Goal: Task Accomplishment & Management: Use online tool/utility

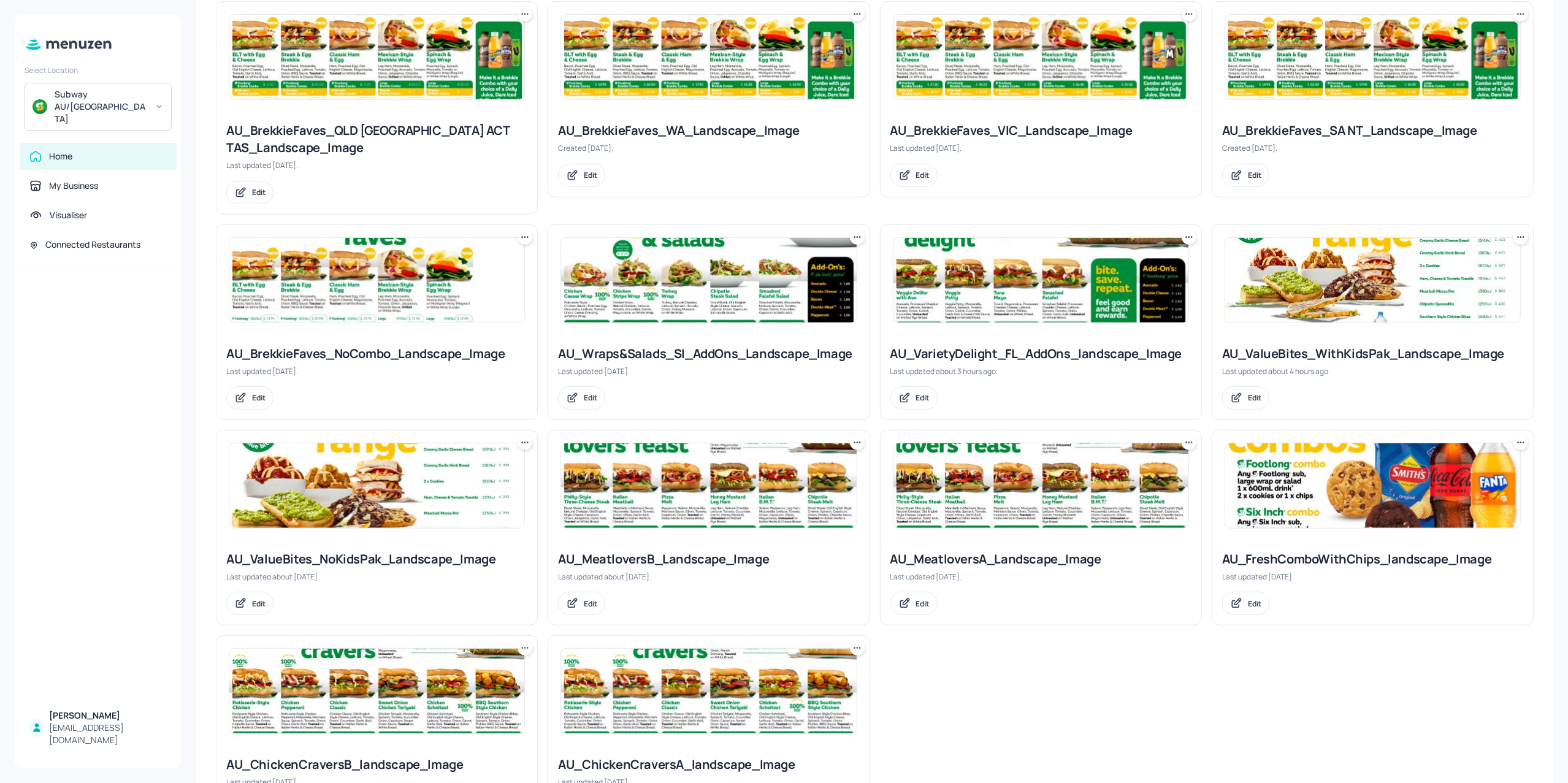
scroll to position [572, 0]
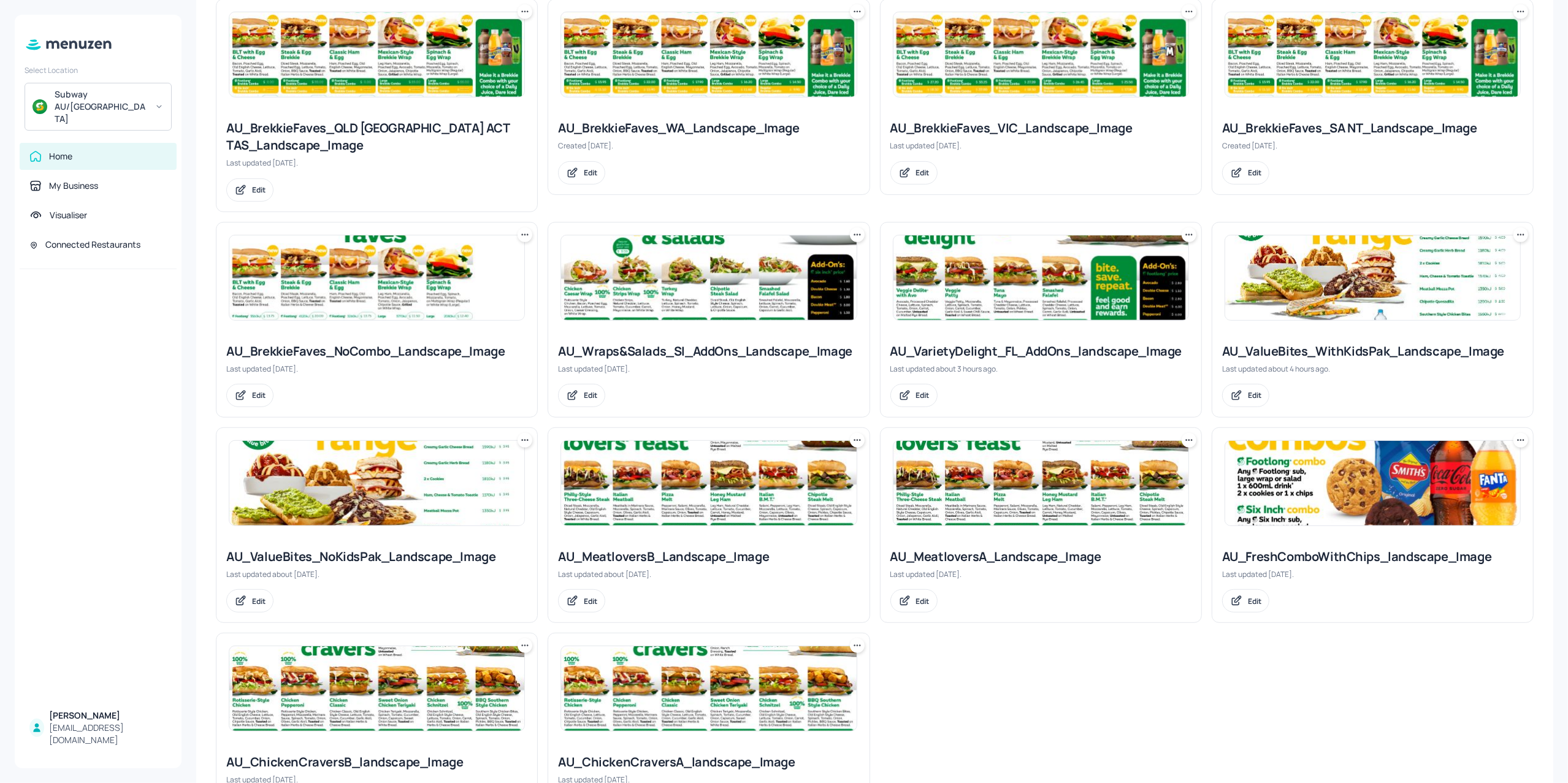
click at [699, 315] on img at bounding box center [708, 278] width 295 height 85
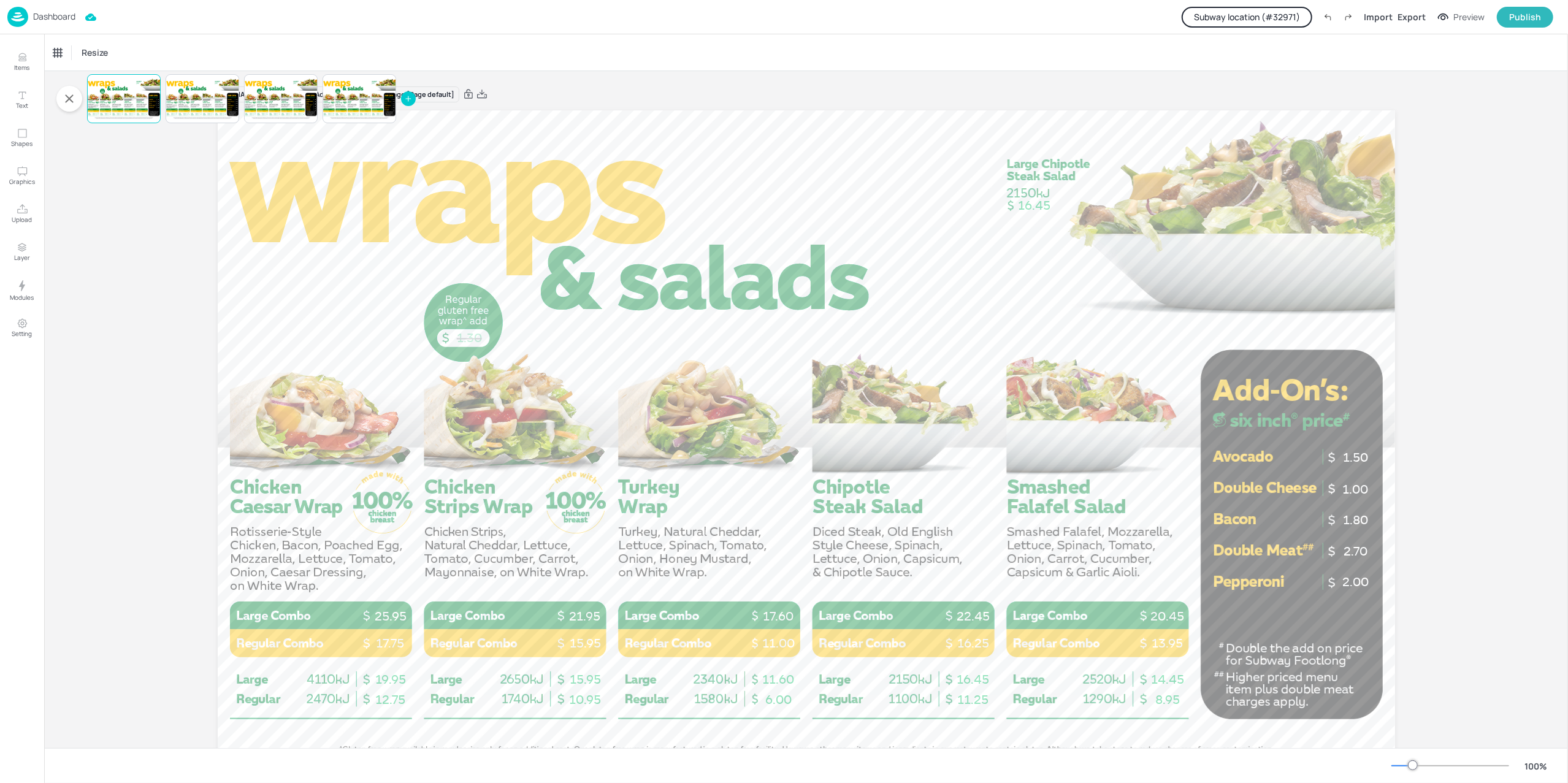
click at [1245, 21] on button "Subway location (# 32971 )" at bounding box center [1247, 17] width 130 height 21
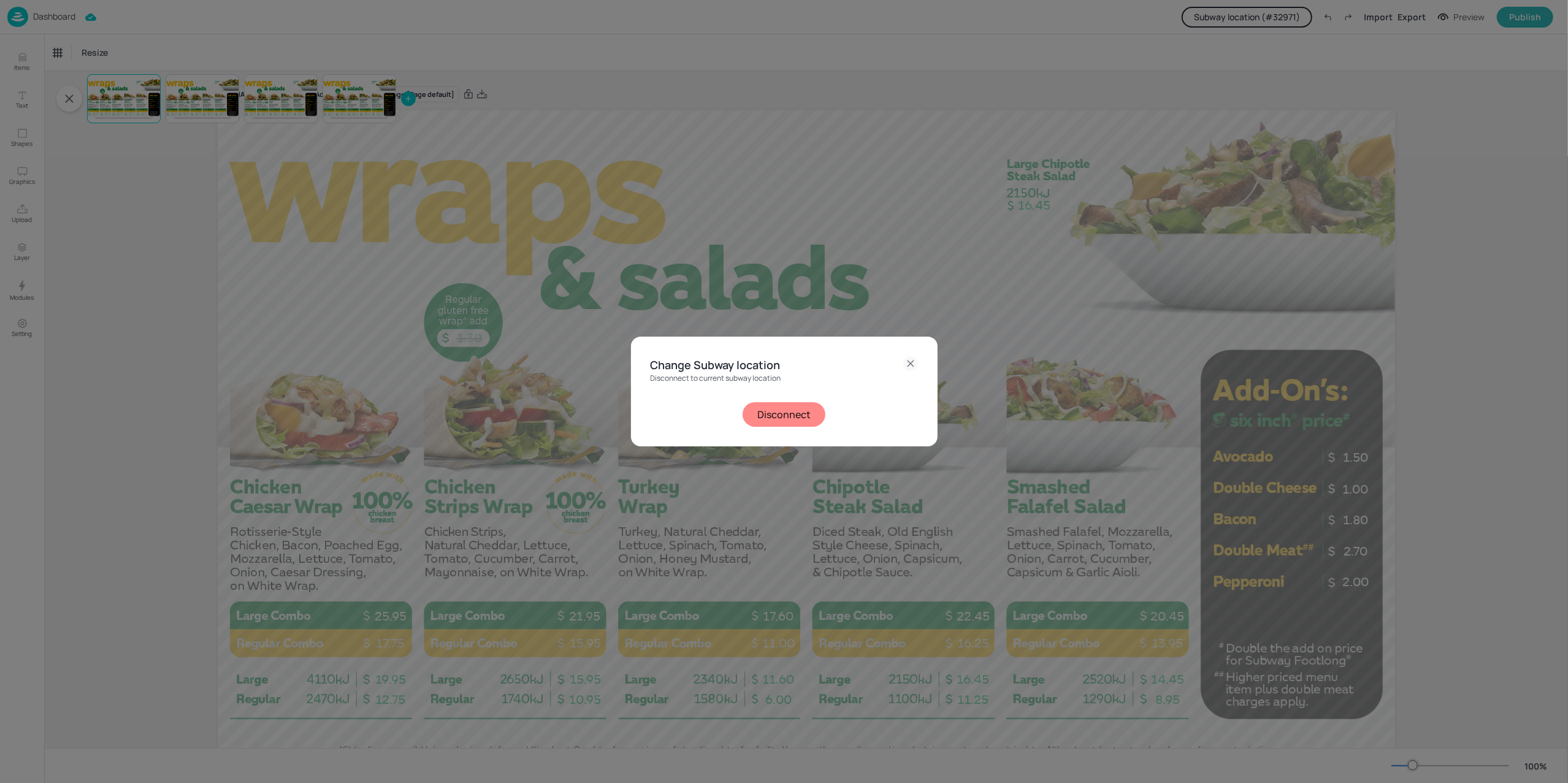
click at [798, 419] on button "Disconnect" at bounding box center [784, 415] width 83 height 24
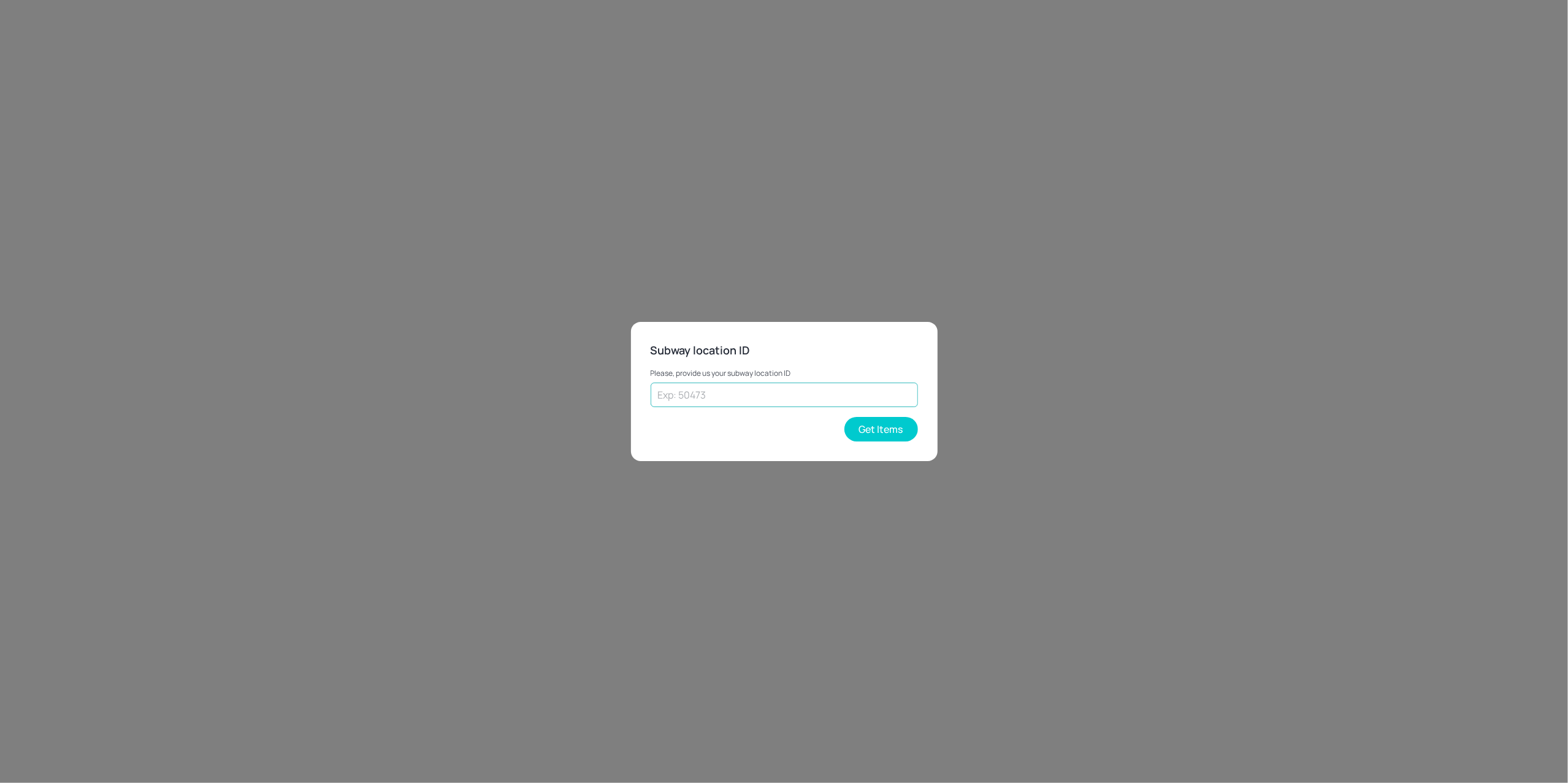
click at [717, 386] on input "text" at bounding box center [784, 395] width 267 height 24
click at [882, 428] on button "Get Items" at bounding box center [881, 429] width 74 height 24
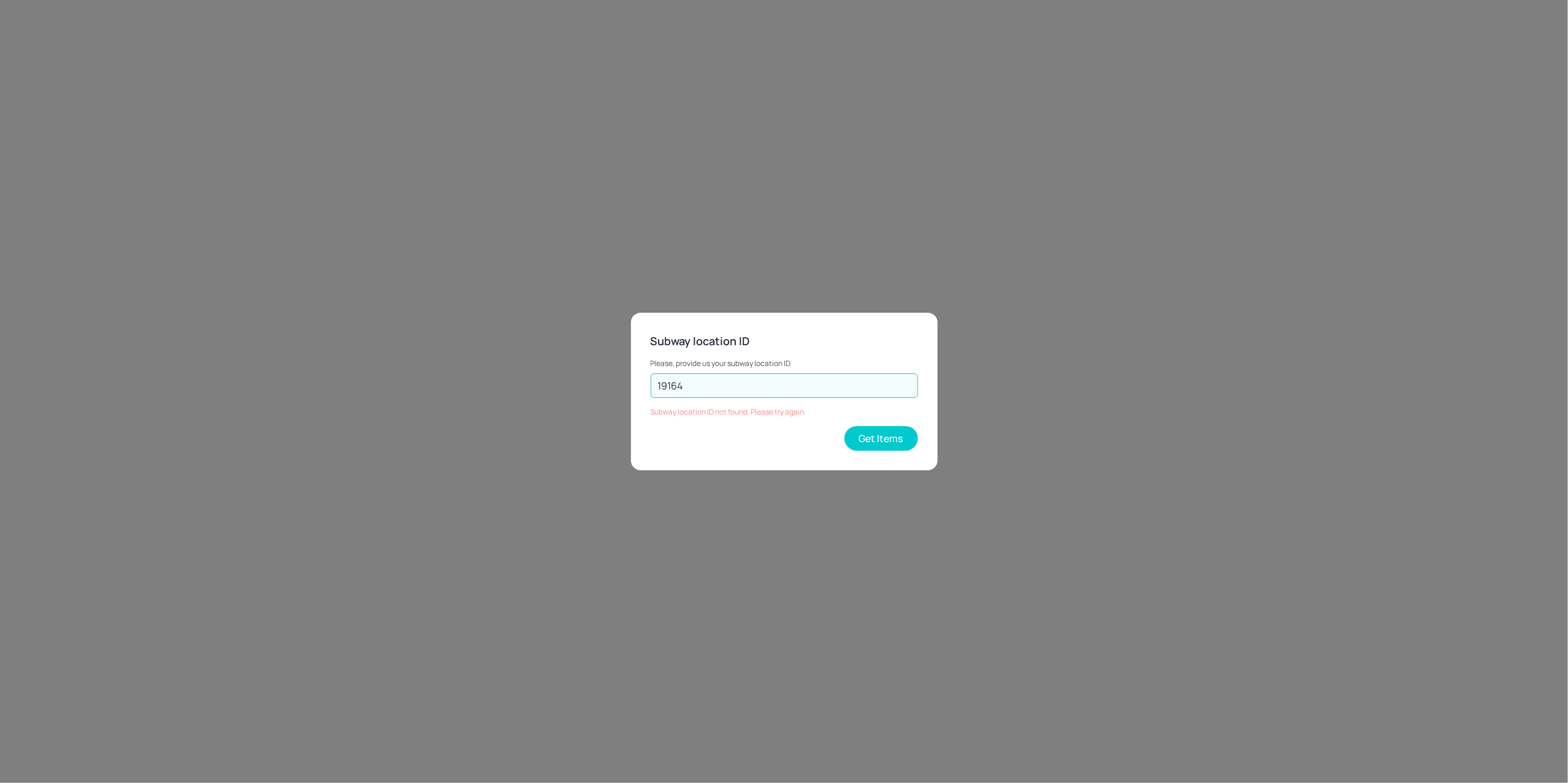
click at [704, 381] on input "19164" at bounding box center [784, 385] width 267 height 24
click at [724, 383] on input "19164" at bounding box center [784, 385] width 267 height 24
type input "19154"
click at [895, 449] on button "Get Items" at bounding box center [881, 439] width 74 height 24
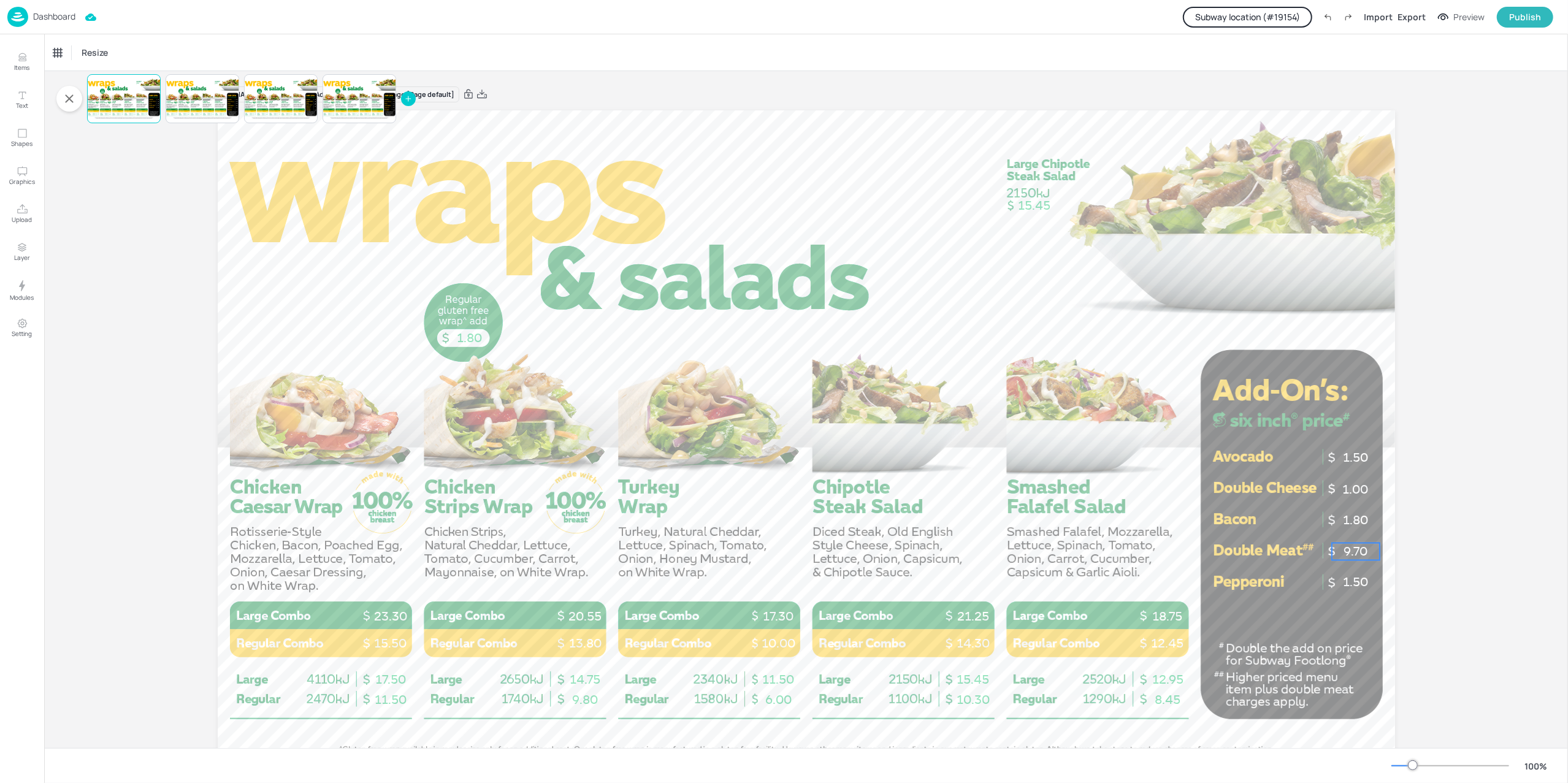
click at [1347, 555] on p "9.70" at bounding box center [1356, 551] width 49 height 17
click at [67, 55] on div "[PERSON_NAME]" at bounding box center [87, 53] width 75 height 19
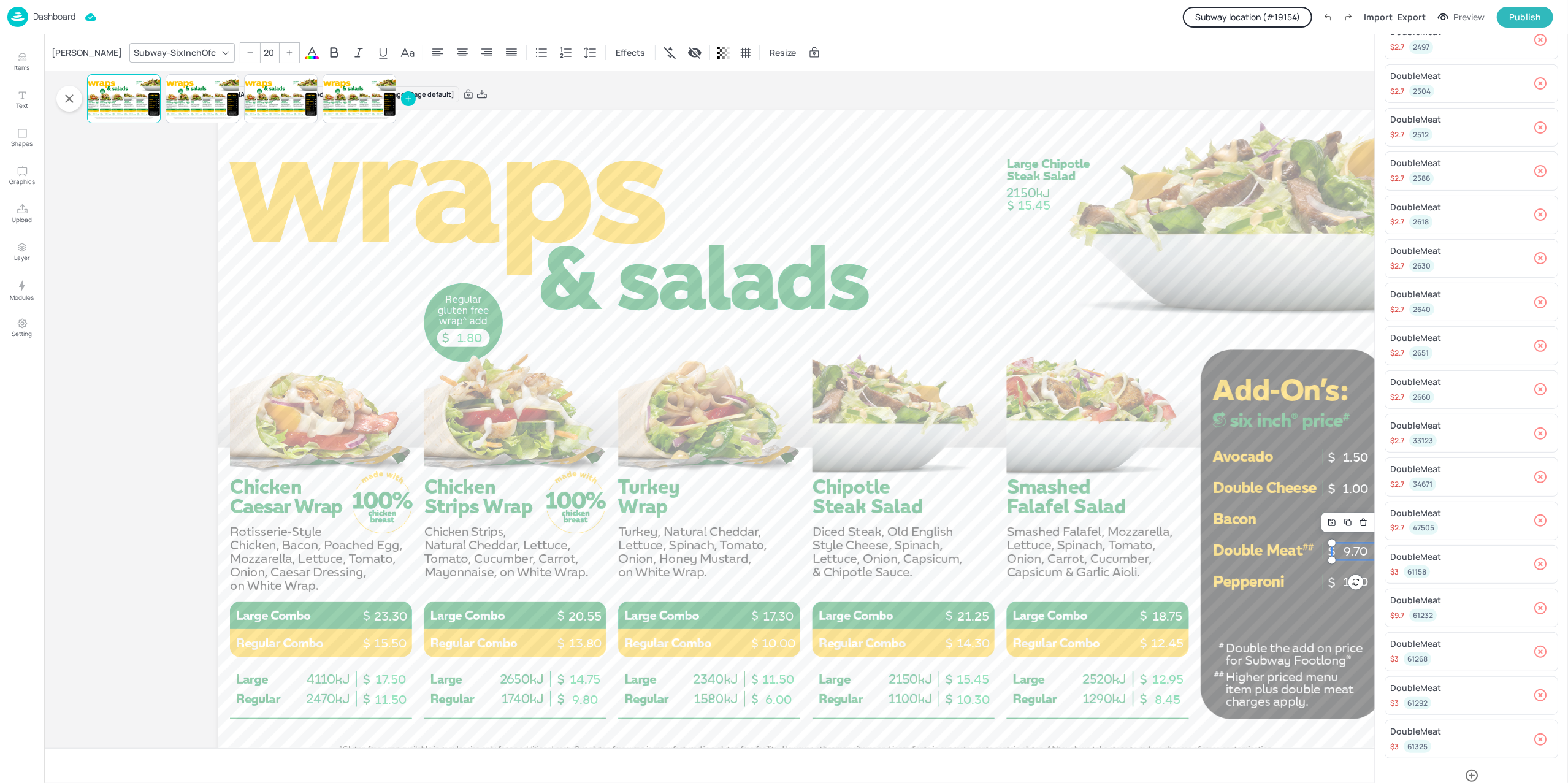
scroll to position [296, 0]
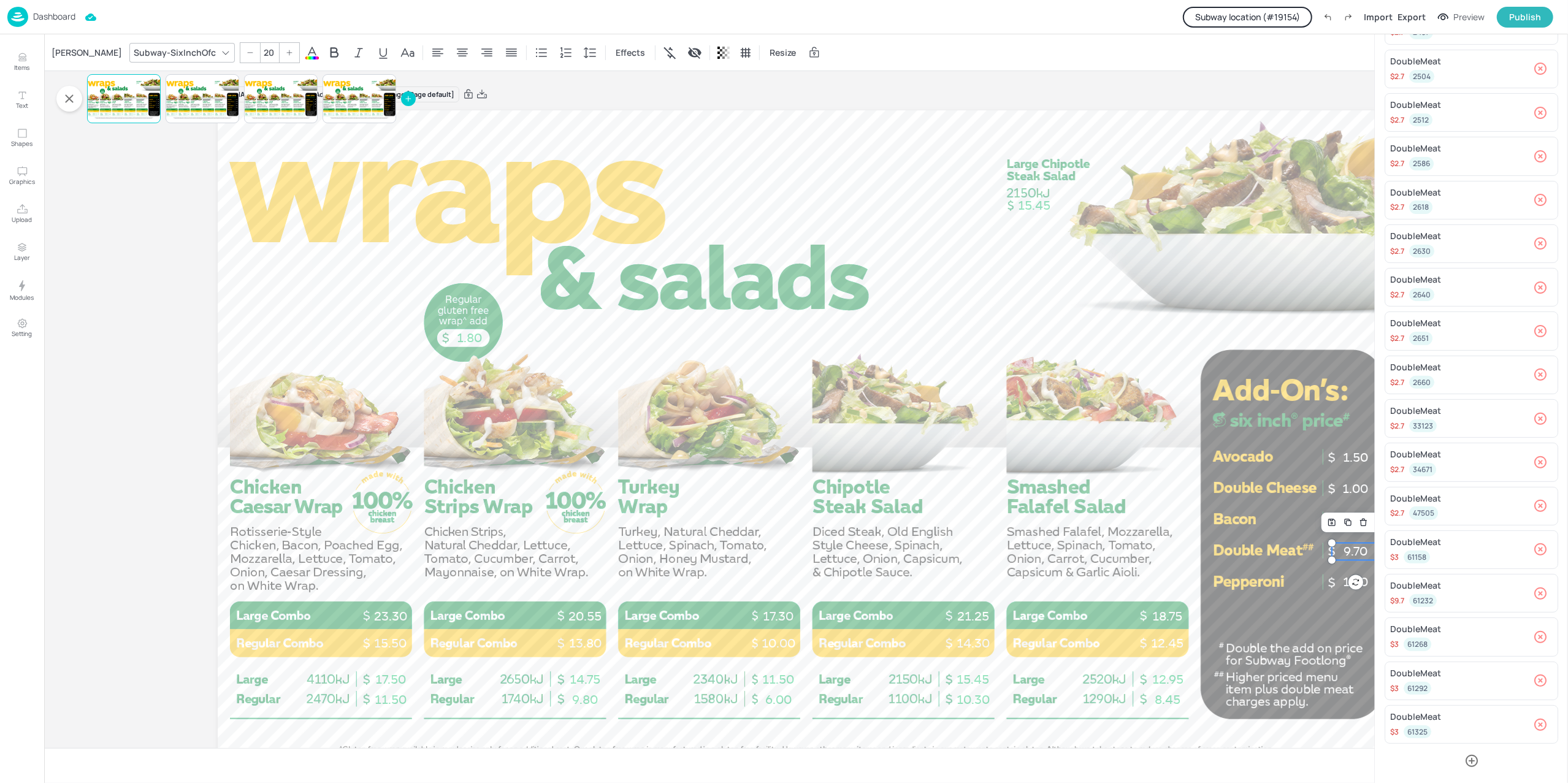
click at [40, 15] on p "Dashboard" at bounding box center [54, 16] width 42 height 9
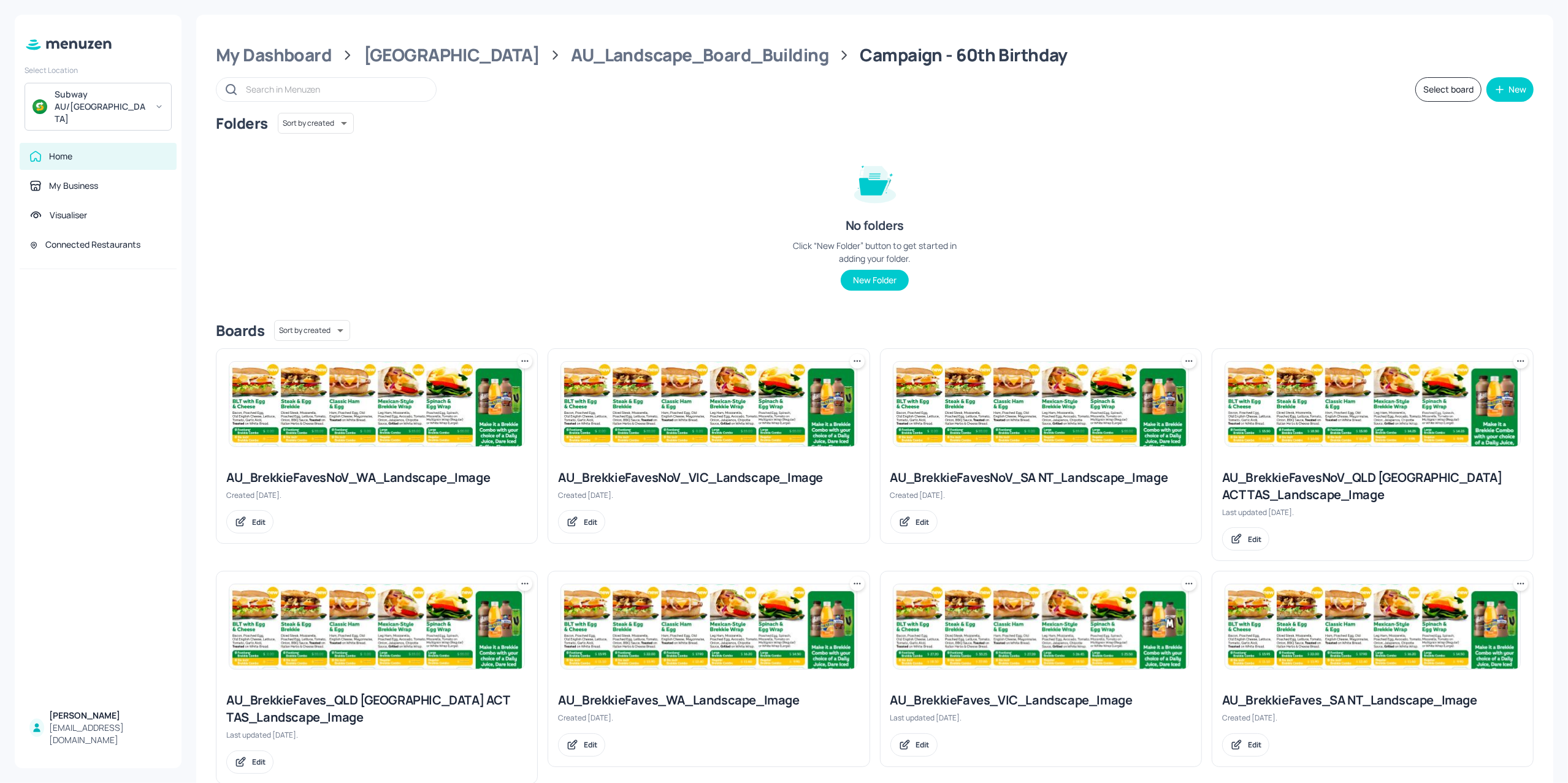
click at [116, 739] on div "[EMAIL_ADDRESS][DOMAIN_NAME]" at bounding box center [108, 734] width 117 height 24
